Goal: Navigation & Orientation: Find specific page/section

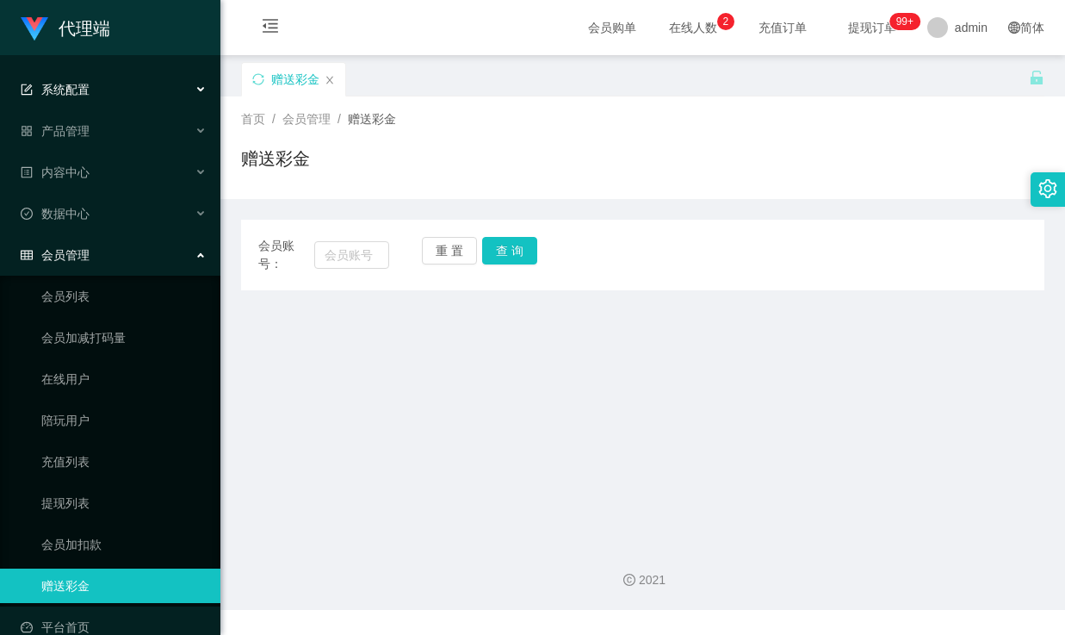
click at [115, 82] on div "系统配置" at bounding box center [110, 89] width 220 height 34
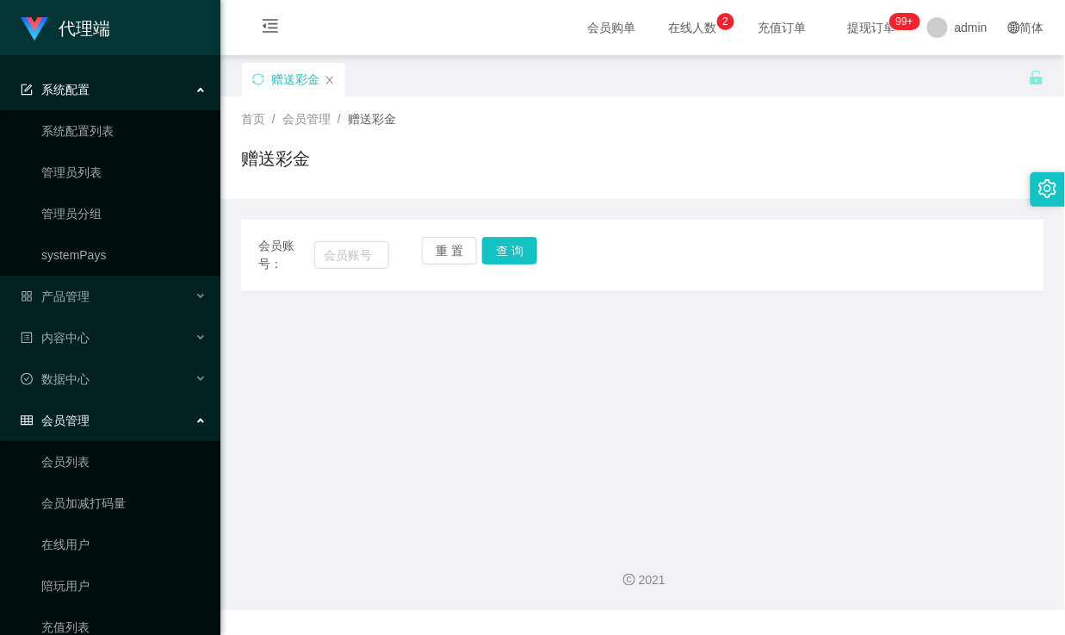
click at [127, 92] on div "系统配置" at bounding box center [110, 89] width 220 height 34
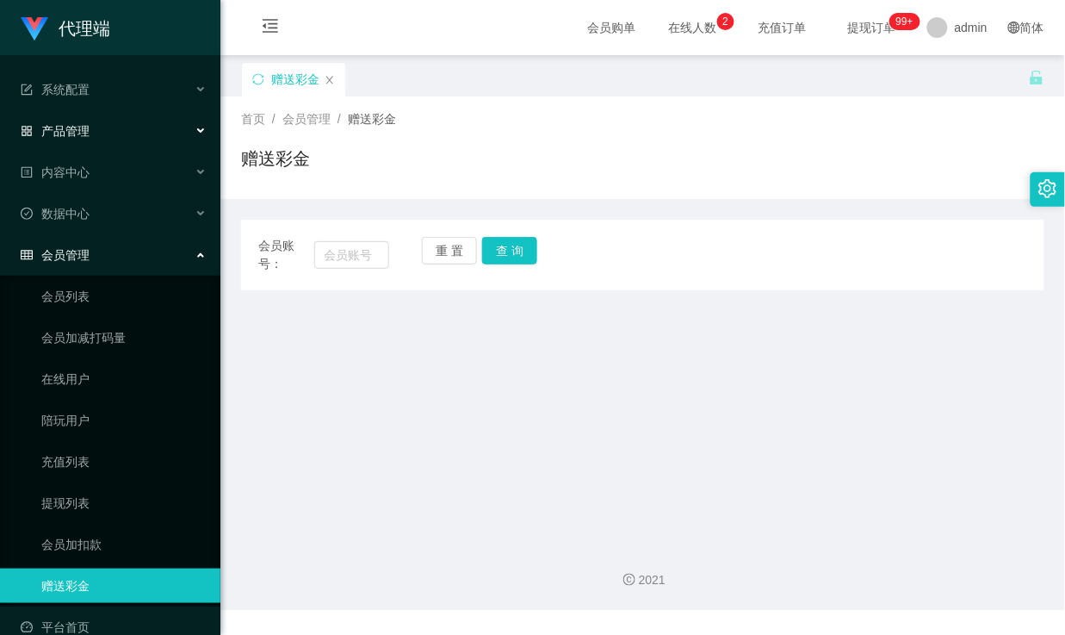
click at [96, 127] on div "产品管理" at bounding box center [110, 131] width 220 height 34
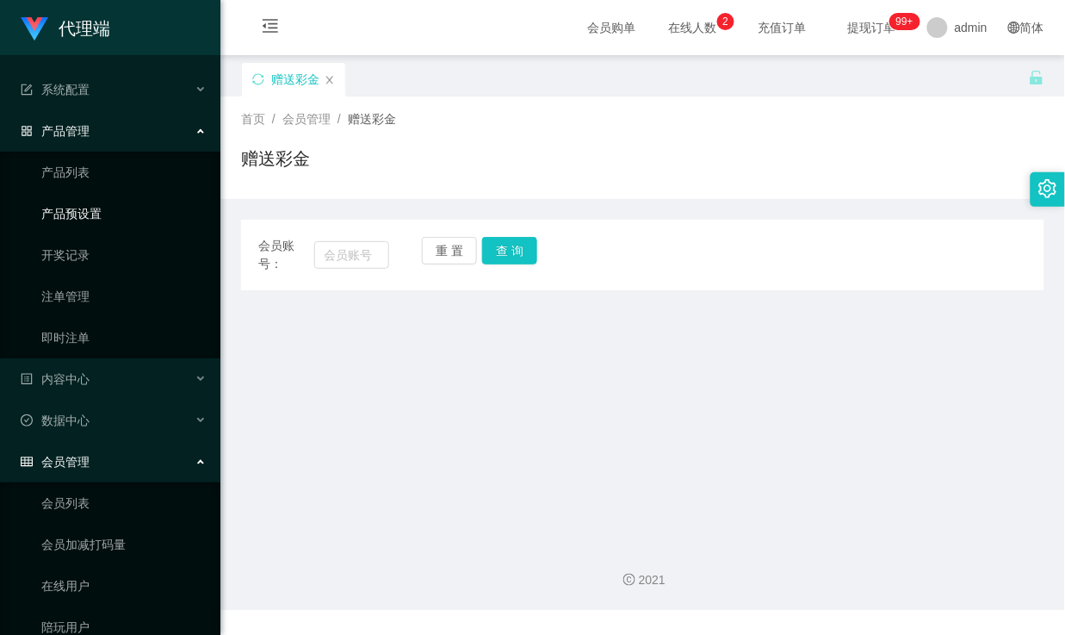
drag, startPoint x: 63, startPoint y: 215, endPoint x: 77, endPoint y: 214, distance: 14.7
click at [64, 215] on link "产品预设置" at bounding box center [123, 213] width 165 height 34
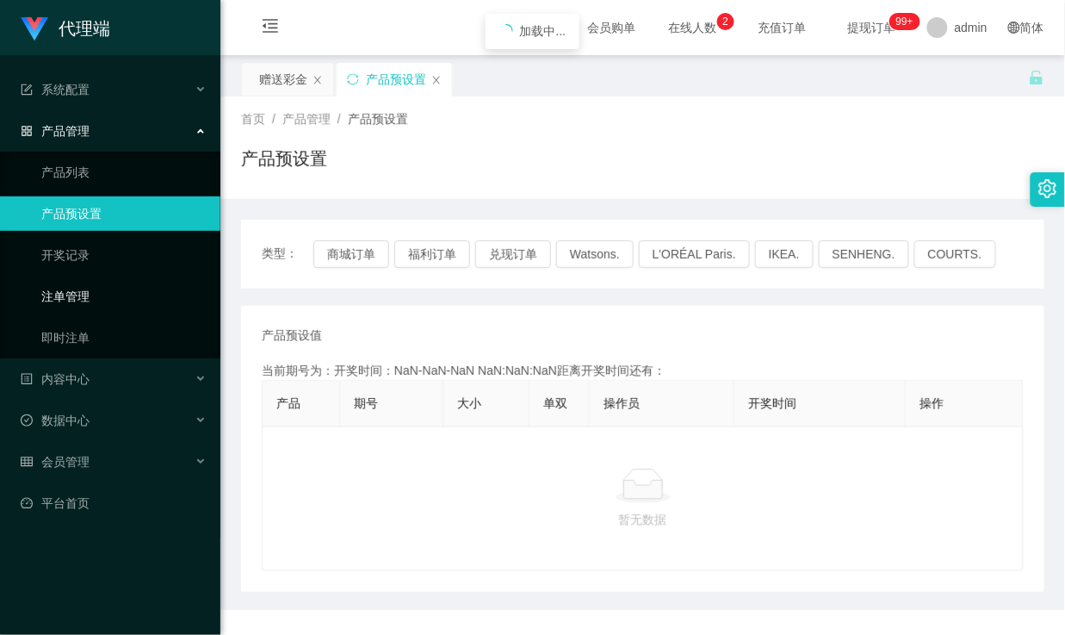
click at [77, 284] on link "注单管理" at bounding box center [123, 296] width 165 height 34
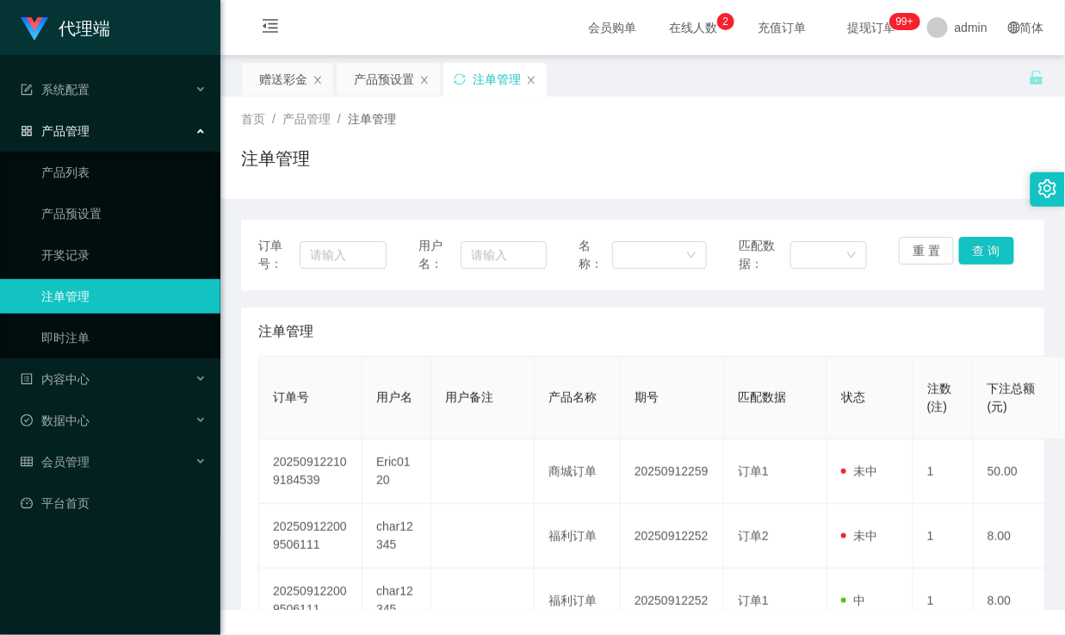
click at [159, 124] on div "产品管理" at bounding box center [110, 131] width 220 height 34
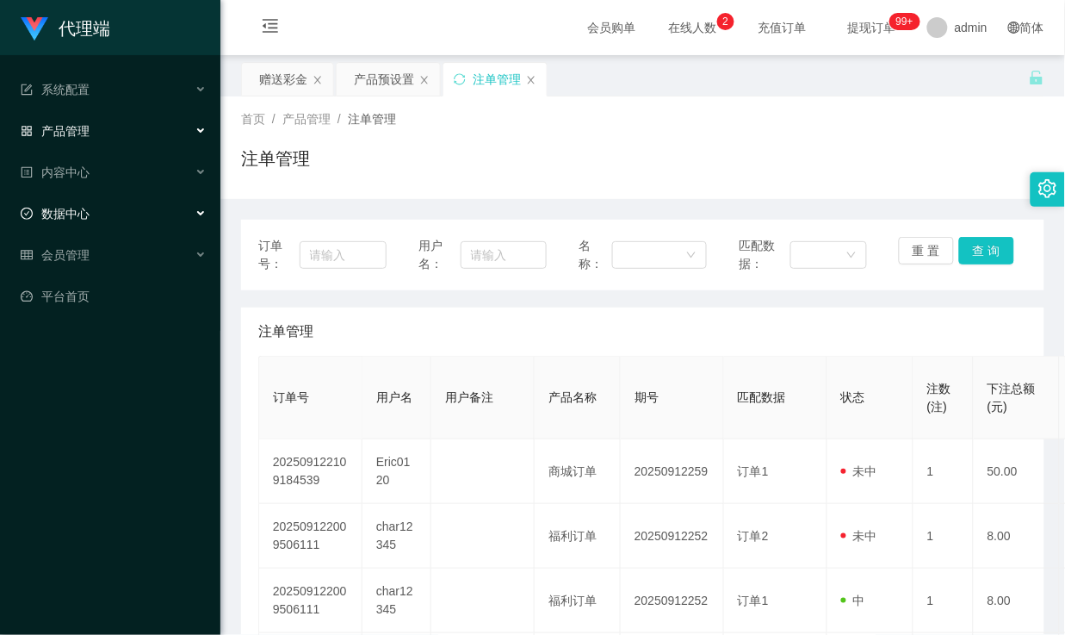
click at [96, 215] on div "数据中心" at bounding box center [110, 213] width 220 height 34
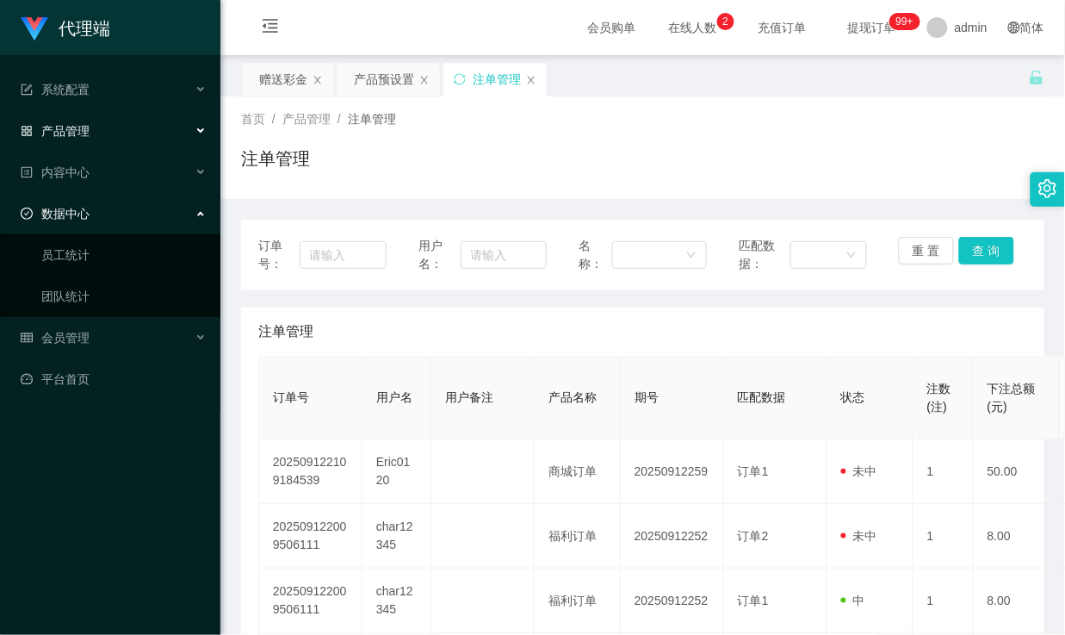
click at [124, 208] on div "数据中心" at bounding box center [110, 213] width 220 height 34
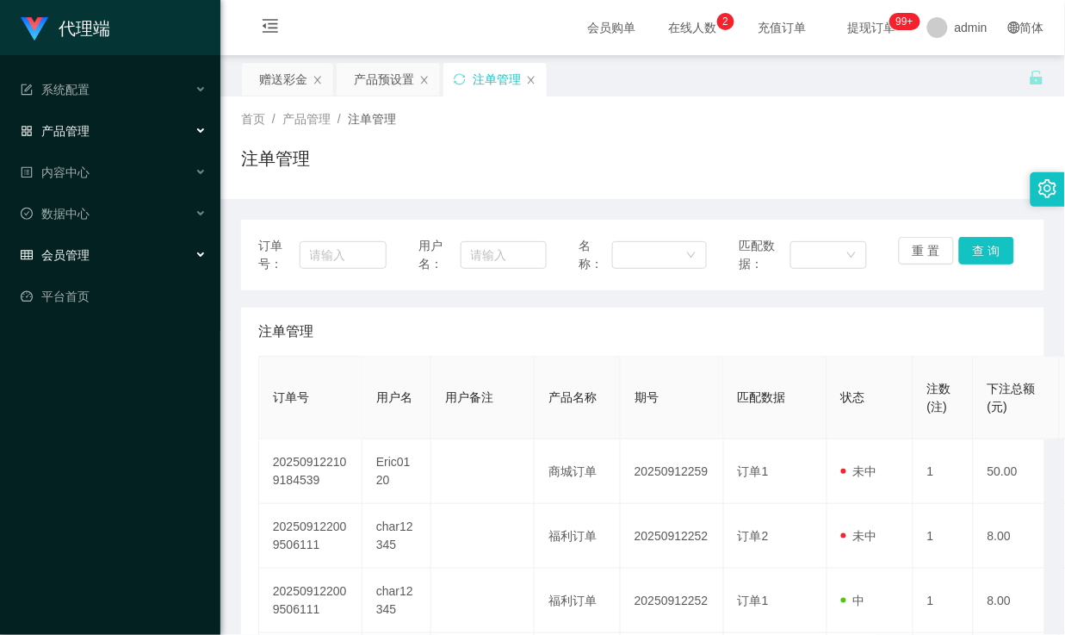
click at [118, 246] on div "会员管理" at bounding box center [110, 255] width 220 height 34
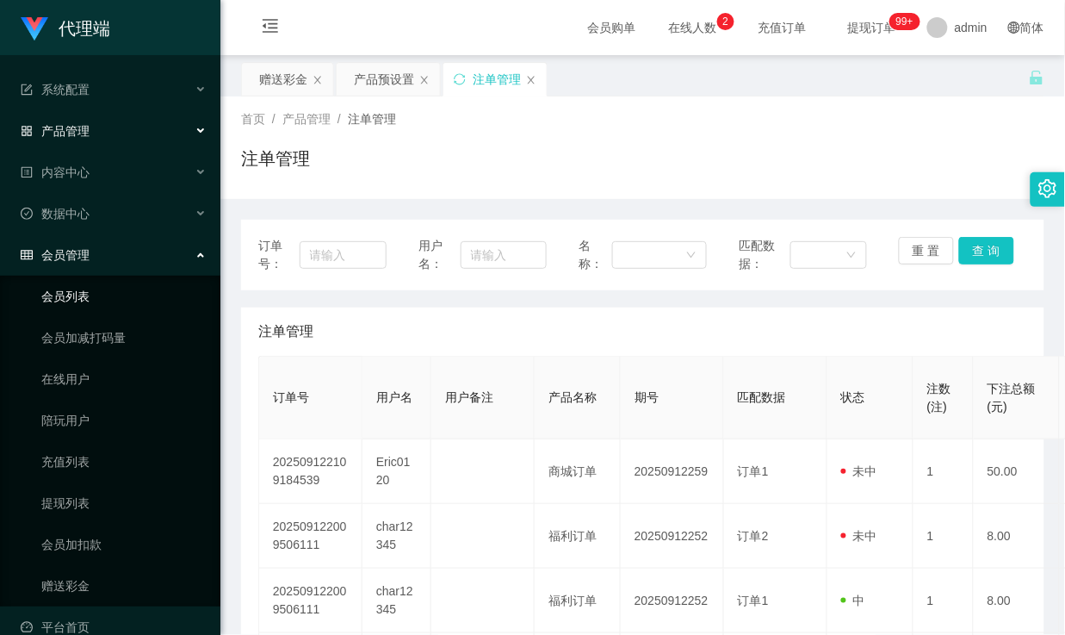
click at [91, 302] on link "会员列表" at bounding box center [123, 296] width 165 height 34
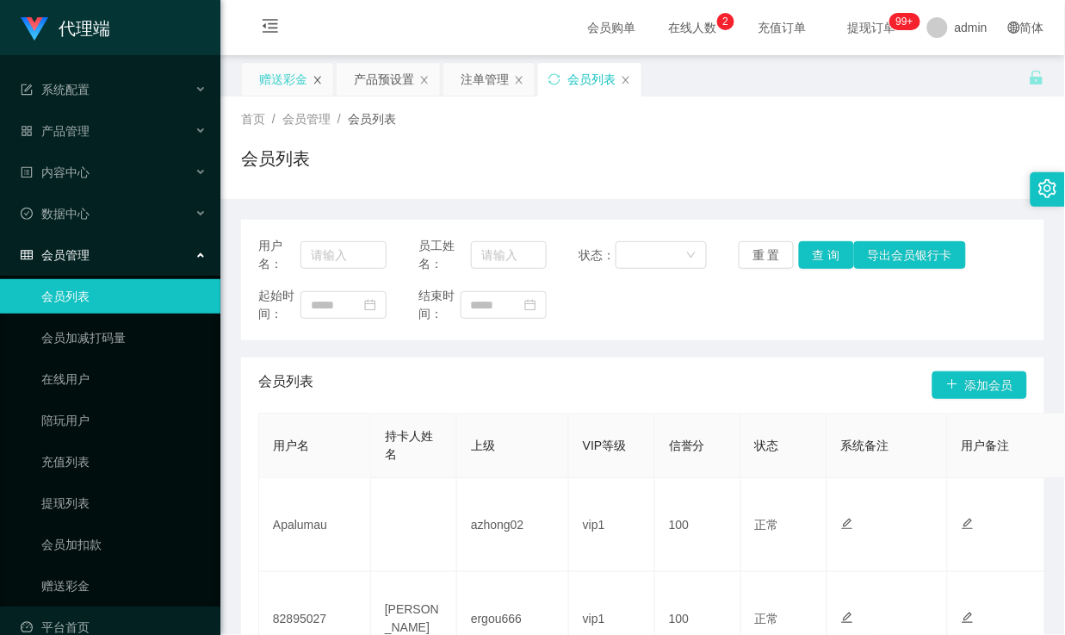
click at [319, 81] on icon "图标: close" at bounding box center [317, 80] width 7 height 8
click at [67, 504] on link "提现列表" at bounding box center [123, 503] width 165 height 34
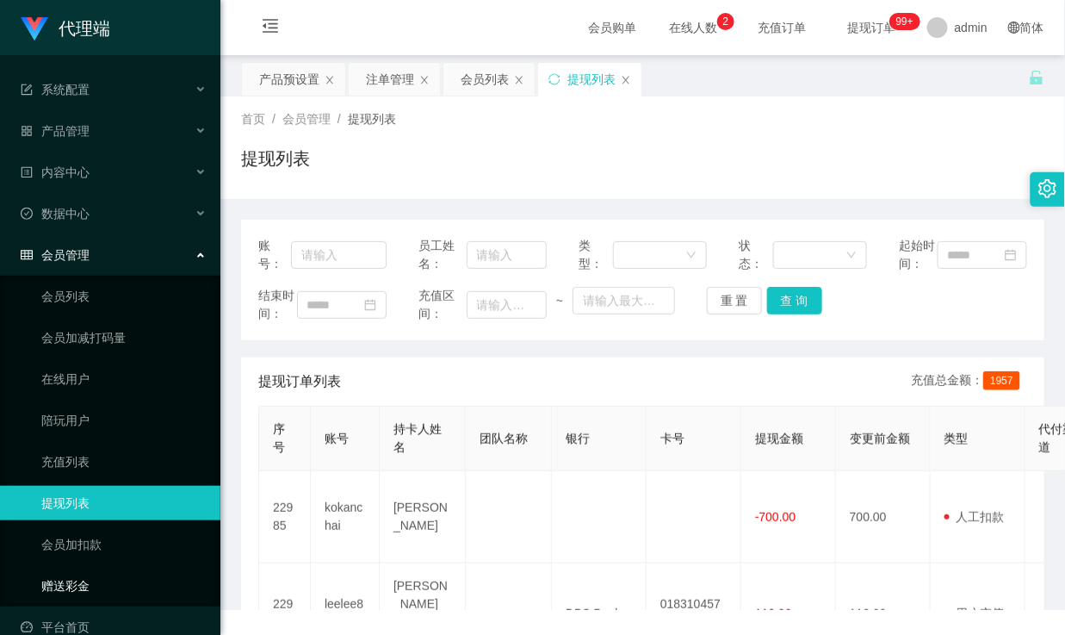
click at [77, 575] on link "赠送彩金" at bounding box center [123, 585] width 165 height 34
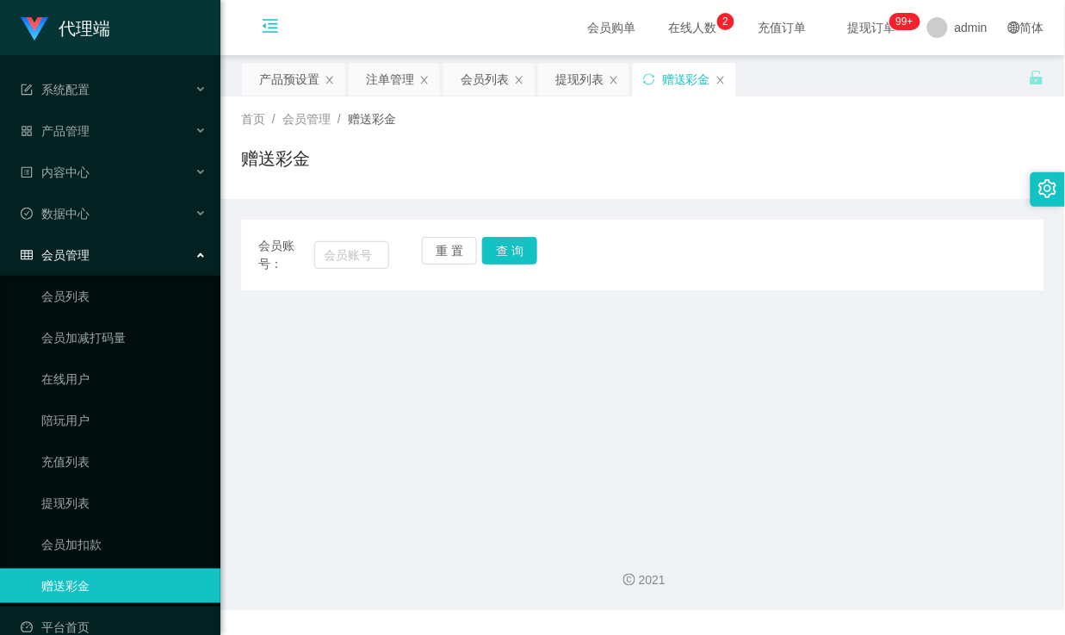
click at [265, 26] on icon "图标: menu-fold" at bounding box center [270, 26] width 15 height 14
